Goal: Navigation & Orientation: Find specific page/section

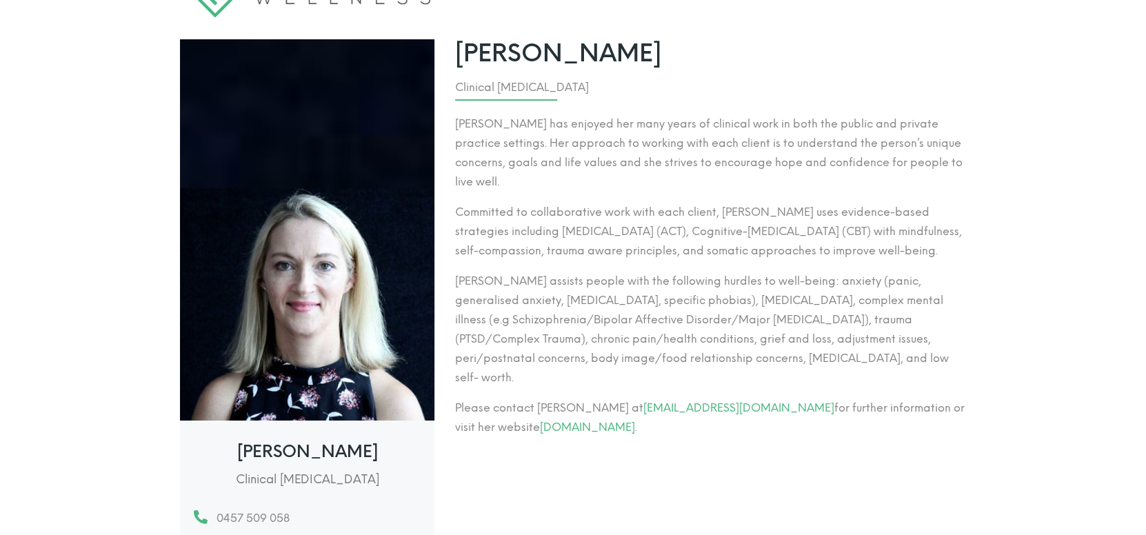
scroll to position [394, 0]
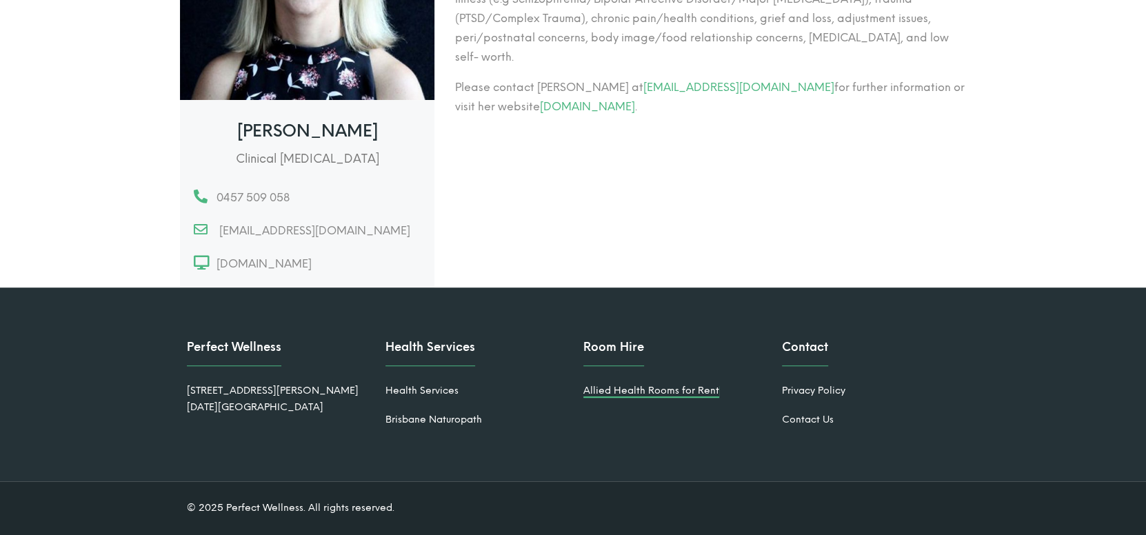
click at [616, 387] on link "Allied Health Rooms for Rent" at bounding box center [651, 391] width 136 height 12
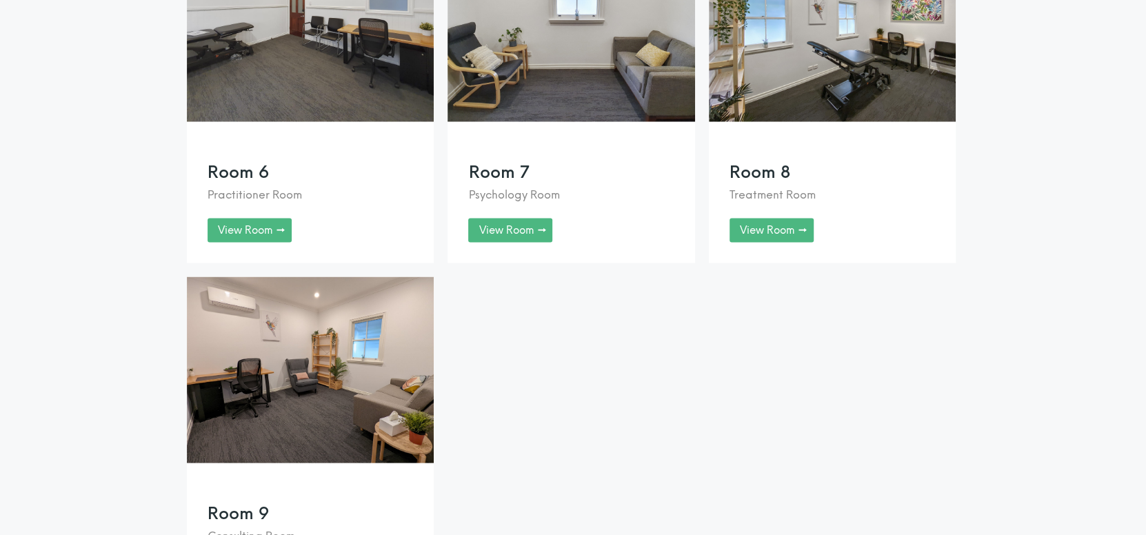
scroll to position [1724, 0]
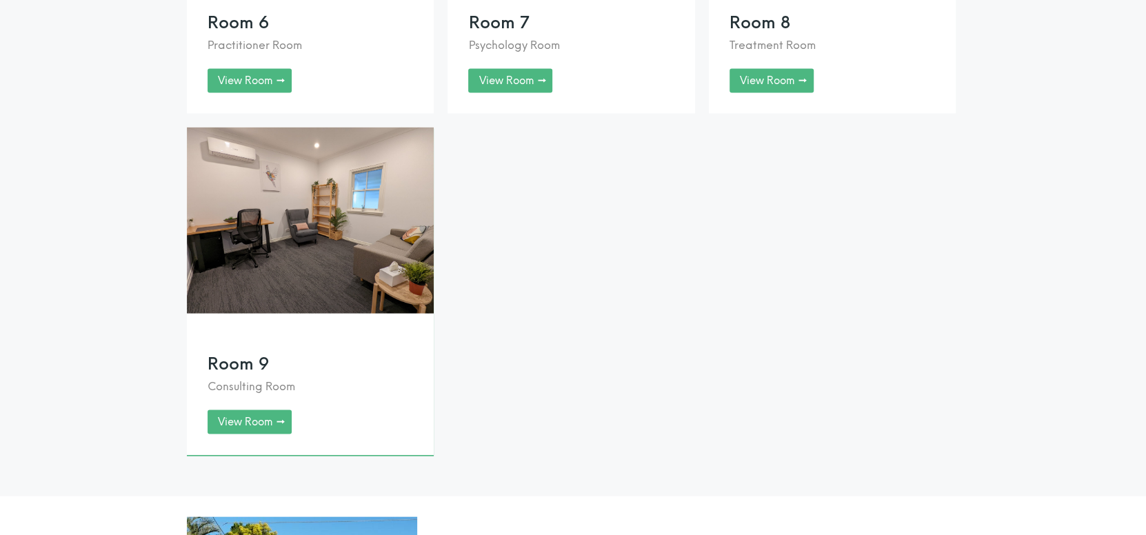
click at [359, 271] on link at bounding box center [310, 291] width 247 height 328
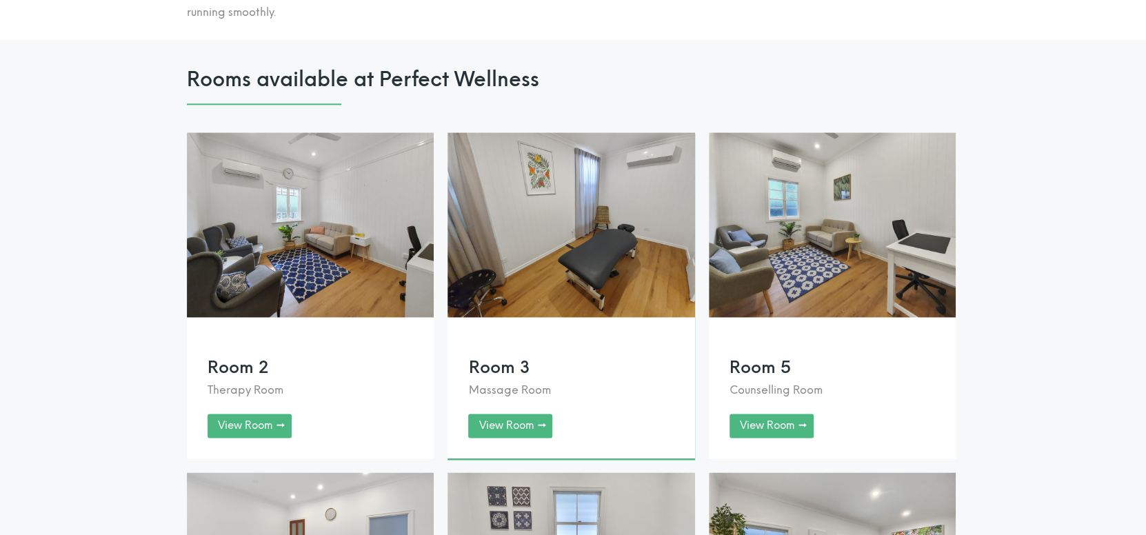
scroll to position [1034, 0]
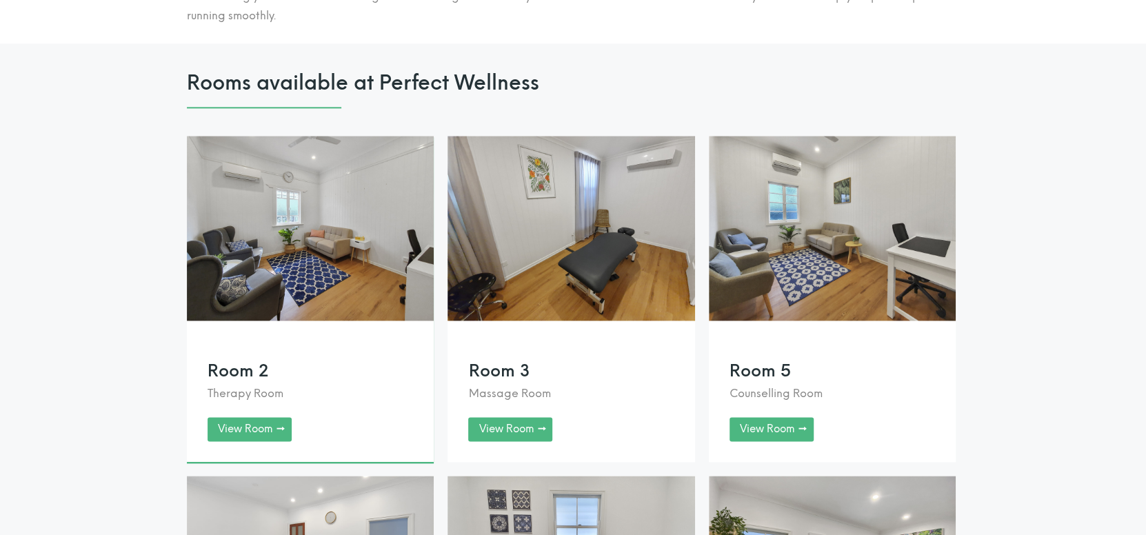
click at [348, 259] on link at bounding box center [310, 299] width 247 height 327
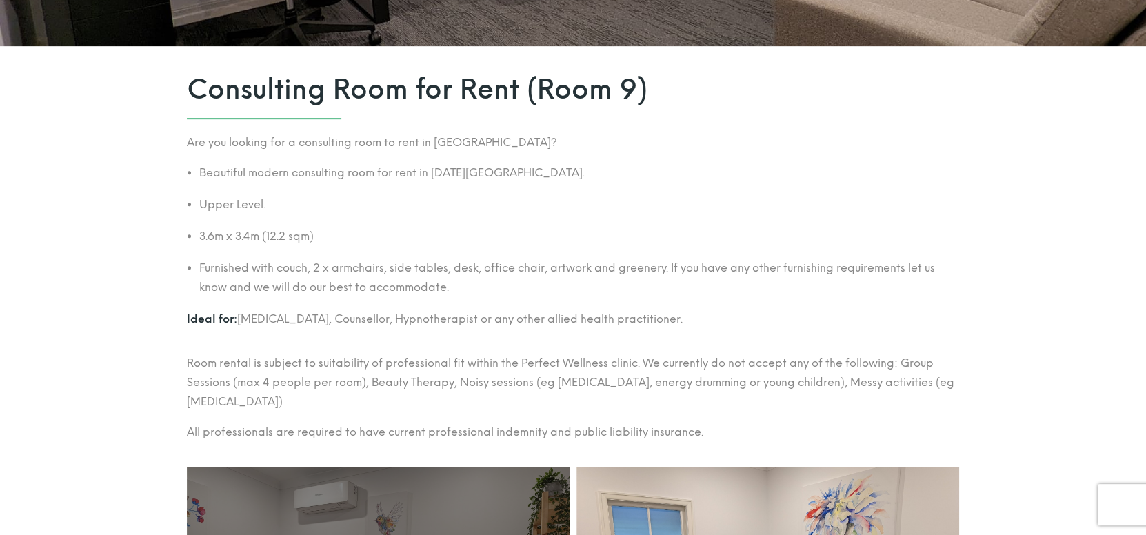
scroll to position [414, 0]
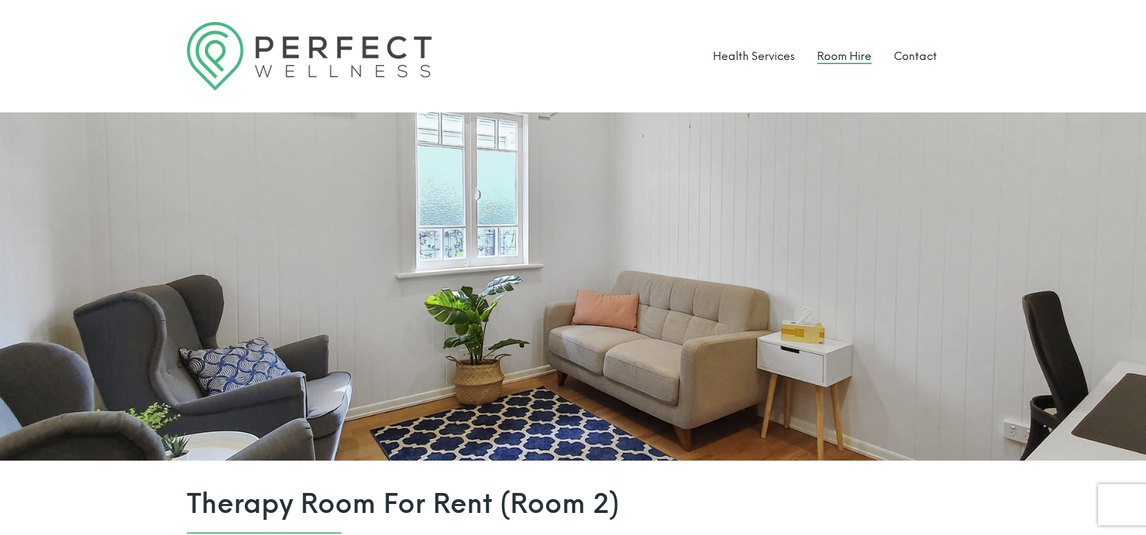
click at [840, 56] on link "Room Hire" at bounding box center [844, 56] width 54 height 13
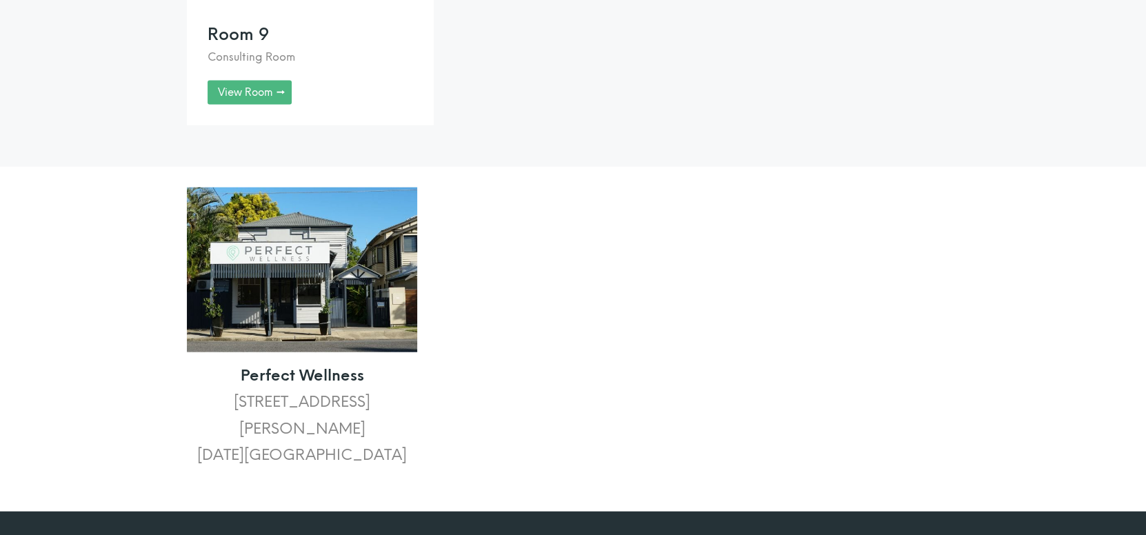
scroll to position [2062, 0]
